Goal: Task Accomplishment & Management: Use online tool/utility

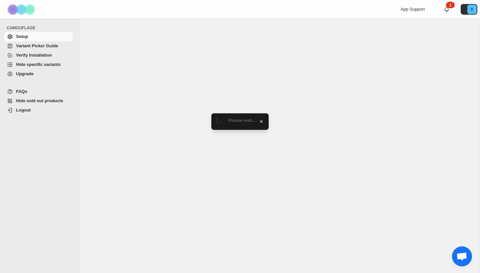
click at [45, 64] on span "Hide specific variants" at bounding box center [38, 64] width 45 height 5
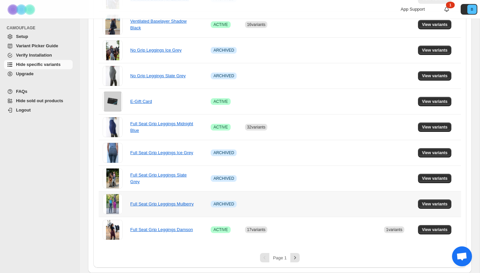
scroll to position [411, 0]
click at [294, 258] on icon "Next" at bounding box center [294, 257] width 7 height 7
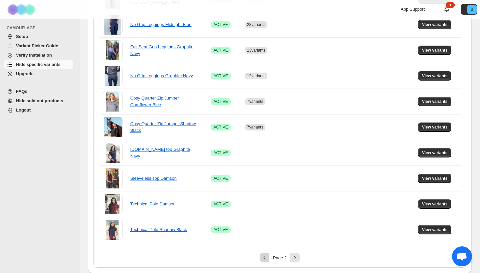
click at [264, 258] on icon "Previous" at bounding box center [264, 257] width 7 height 7
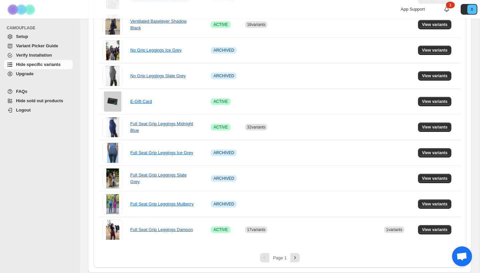
click at [289, 260] on div "Page 1" at bounding box center [280, 257] width 362 height 9
click at [299, 254] on div "Page 1" at bounding box center [280, 257] width 362 height 9
click at [298, 255] on icon "Next" at bounding box center [294, 257] width 7 height 7
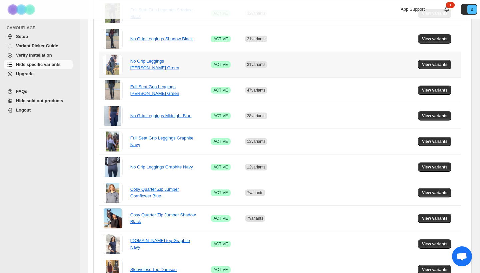
scroll to position [320, 0]
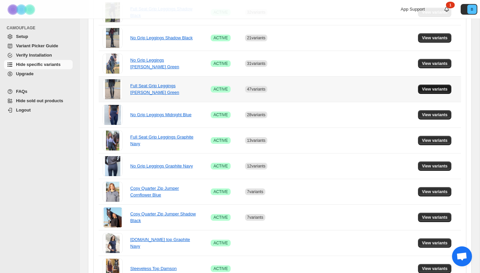
click at [429, 89] on span "View variants" at bounding box center [435, 89] width 26 height 5
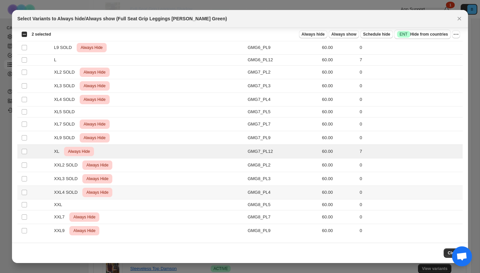
scroll to position [550, 0]
click at [456, 32] on icon "More actions" at bounding box center [455, 34] width 7 height 7
click at [426, 47] on span "Undo always hide" at bounding box center [424, 47] width 34 height 5
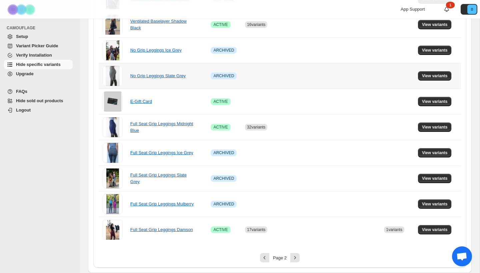
scroll to position [411, 0]
click at [296, 257] on icon "Next" at bounding box center [294, 257] width 7 height 7
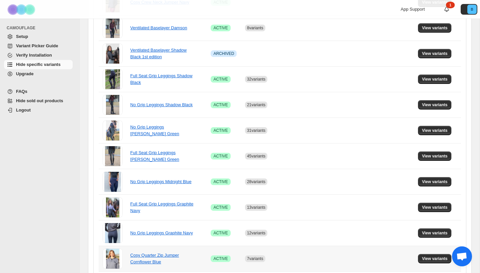
scroll to position [253, 0]
click at [429, 156] on span "View variants" at bounding box center [435, 156] width 26 height 5
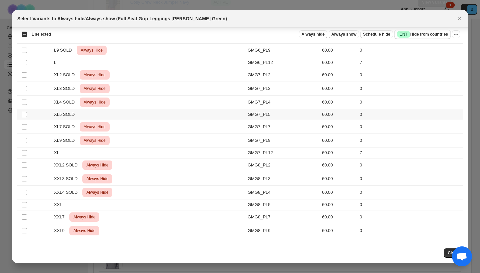
scroll to position [0, 0]
click at [315, 32] on button "Always hide" at bounding box center [313, 34] width 28 height 8
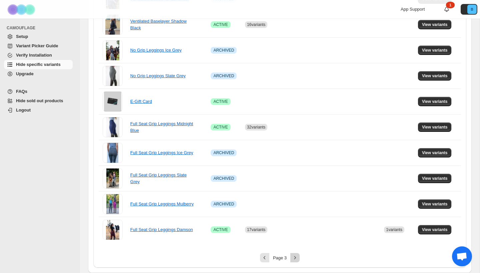
scroll to position [411, 0]
click at [294, 257] on icon "Next" at bounding box center [294, 257] width 7 height 7
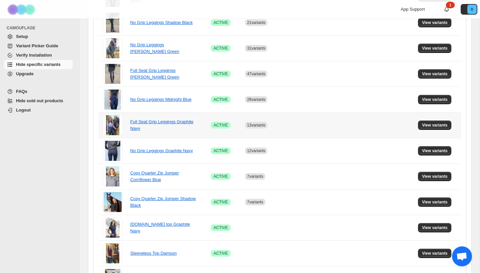
scroll to position [328, 0]
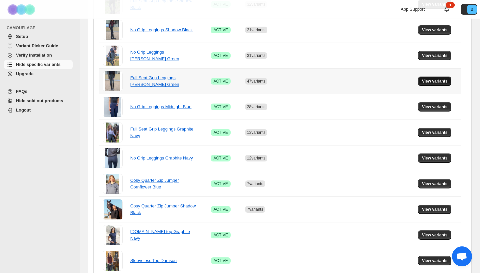
click at [432, 85] on button "View variants" at bounding box center [435, 81] width 34 height 9
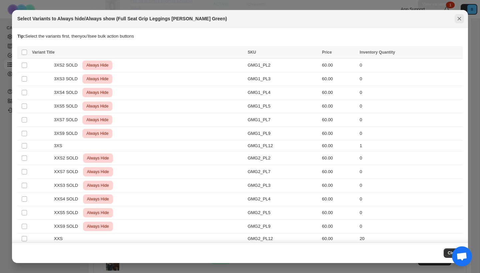
click at [457, 19] on icon "Close" at bounding box center [459, 18] width 7 height 7
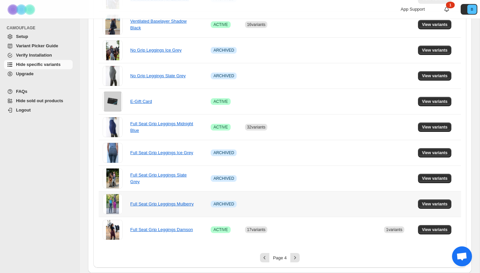
scroll to position [411, 0]
click at [296, 256] on icon "Next" at bounding box center [294, 257] width 7 height 7
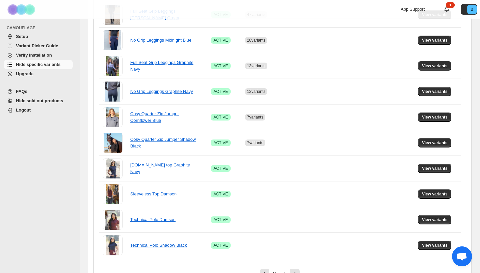
scroll to position [261, 0]
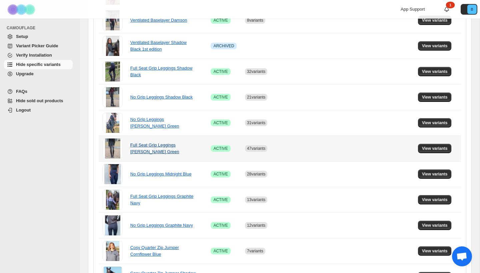
click at [142, 144] on link "Full Seat Grip Leggings [PERSON_NAME] Green" at bounding box center [154, 149] width 49 height 12
